Goal: Navigation & Orientation: Find specific page/section

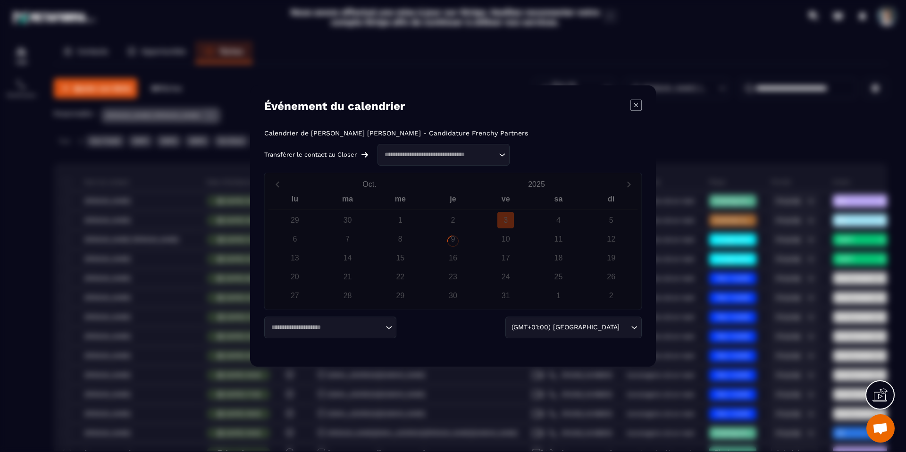
scroll to position [174, 0]
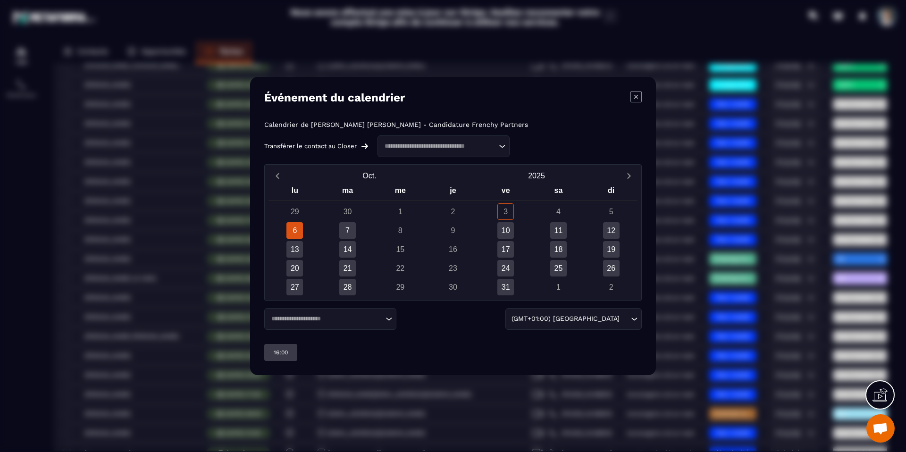
click at [636, 101] on icon "Modal window" at bounding box center [635, 96] width 11 height 11
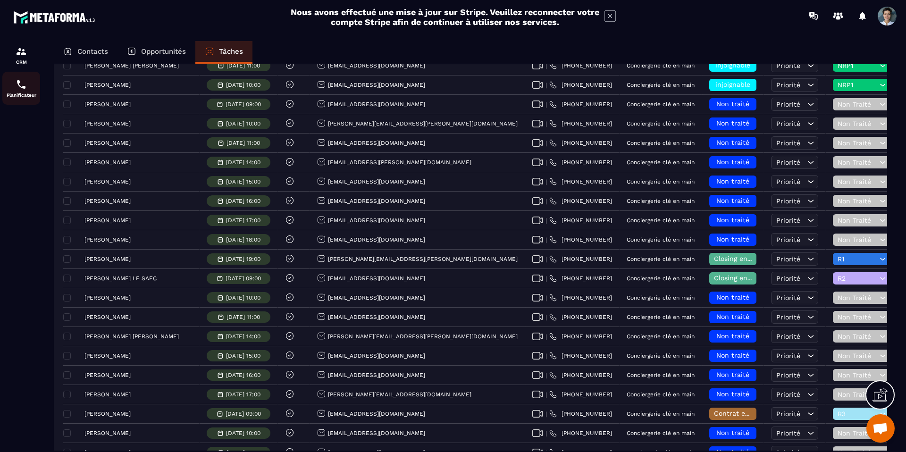
click at [19, 84] on img at bounding box center [21, 84] width 11 height 11
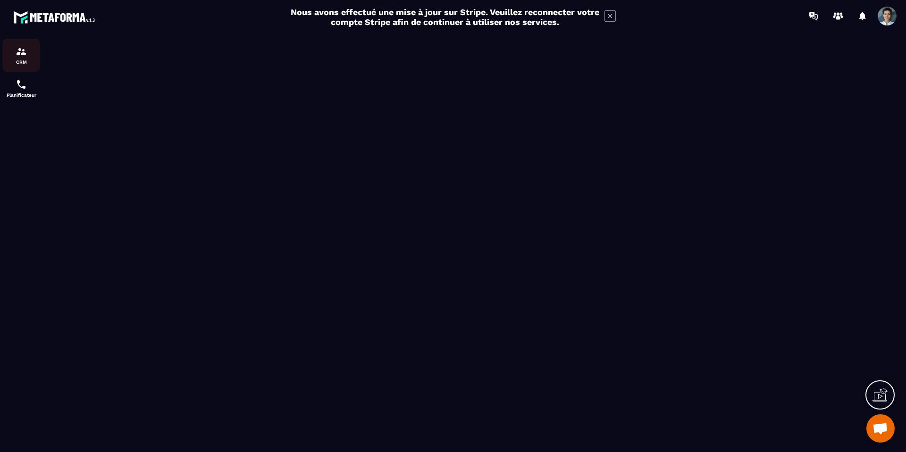
click at [21, 56] on img at bounding box center [21, 51] width 11 height 11
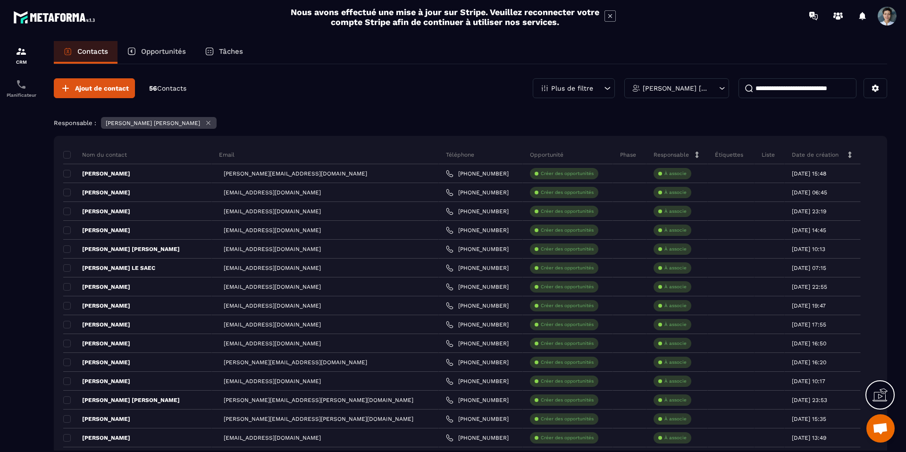
click at [237, 54] on p "Tâches" at bounding box center [231, 51] width 24 height 8
